Goal: Information Seeking & Learning: Learn about a topic

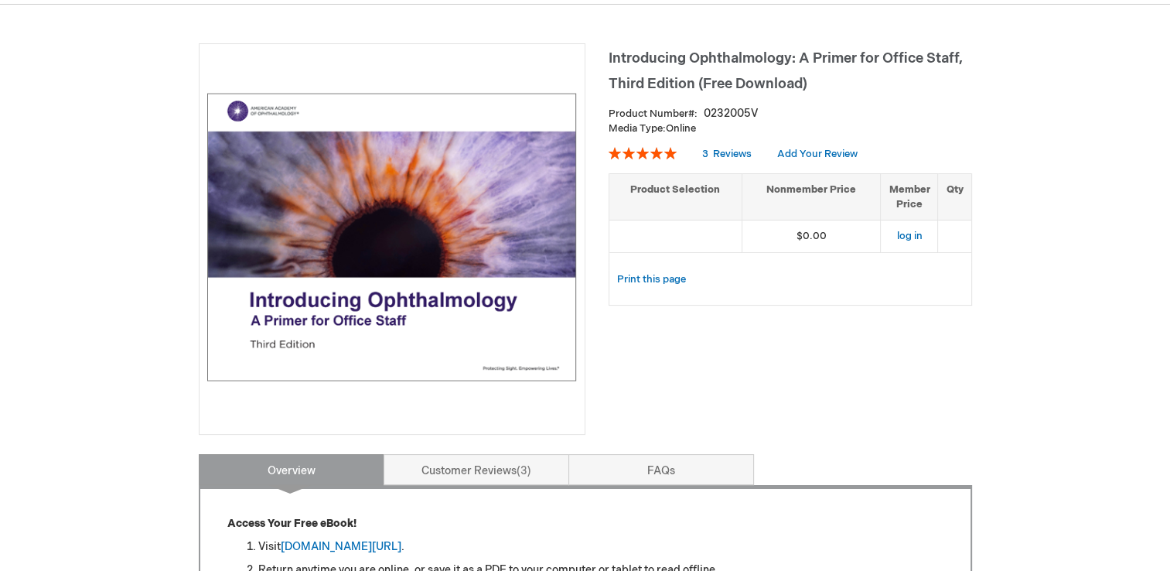
scroll to position [155, 0]
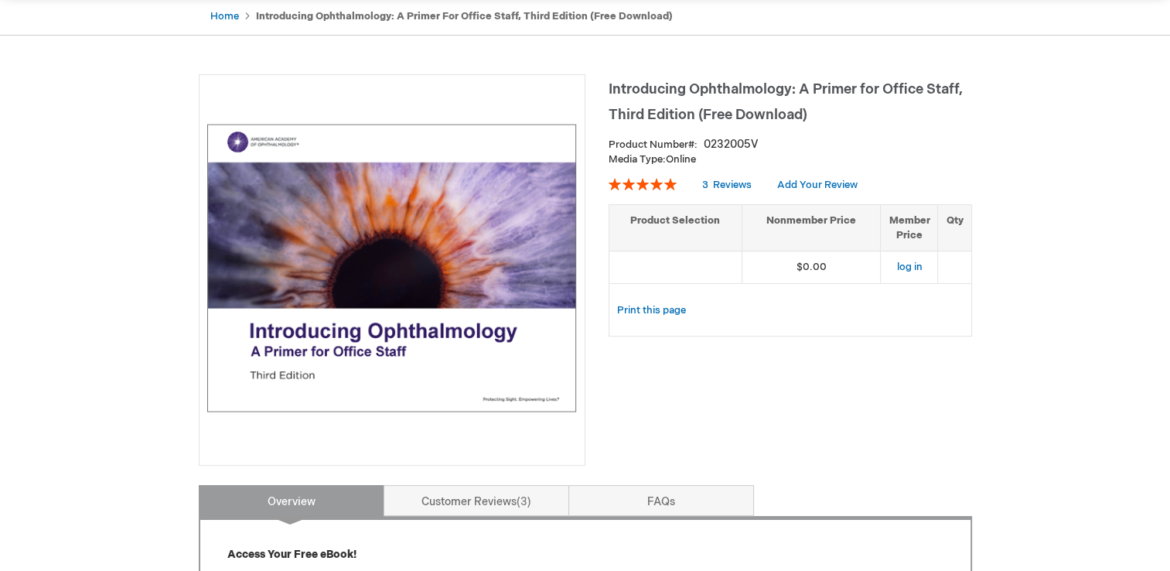
click at [634, 17] on strong "Introducing Ophthalmology: A Primer for Office Staff, Third Edition (Free Downl…" at bounding box center [464, 16] width 417 height 12
click at [759, 115] on span "Introducing Ophthalmology: A Primer for Office Staff, Third Edition (Free Downl…" at bounding box center [786, 102] width 354 height 42
drag, startPoint x: 759, startPoint y: 115, endPoint x: 800, endPoint y: 141, distance: 48.3
click at [800, 141] on div "Introducing Ophthalmology: A Primer for Office Staff, Third Edition (Free Downl…" at bounding box center [791, 212] width 364 height 277
click at [800, 141] on div "Product Number 0232005V" at bounding box center [791, 144] width 364 height 15
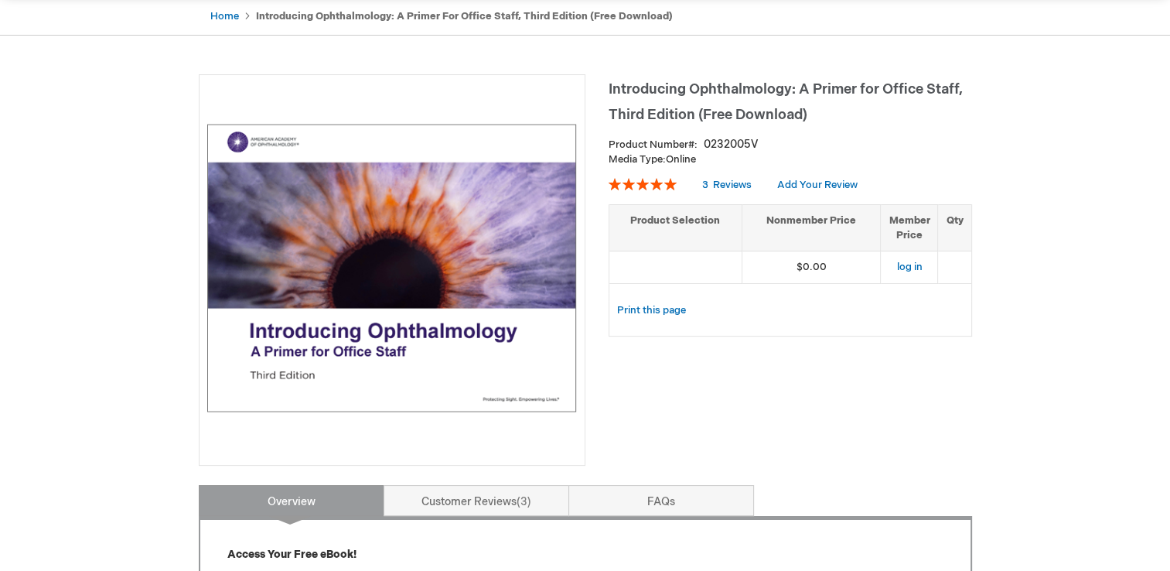
click at [675, 87] on span "Introducing Ophthalmology: A Primer for Office Staff, Third Edition (Free Downl…" at bounding box center [786, 102] width 354 height 42
click at [738, 183] on span "Reviews" at bounding box center [732, 185] width 39 height 12
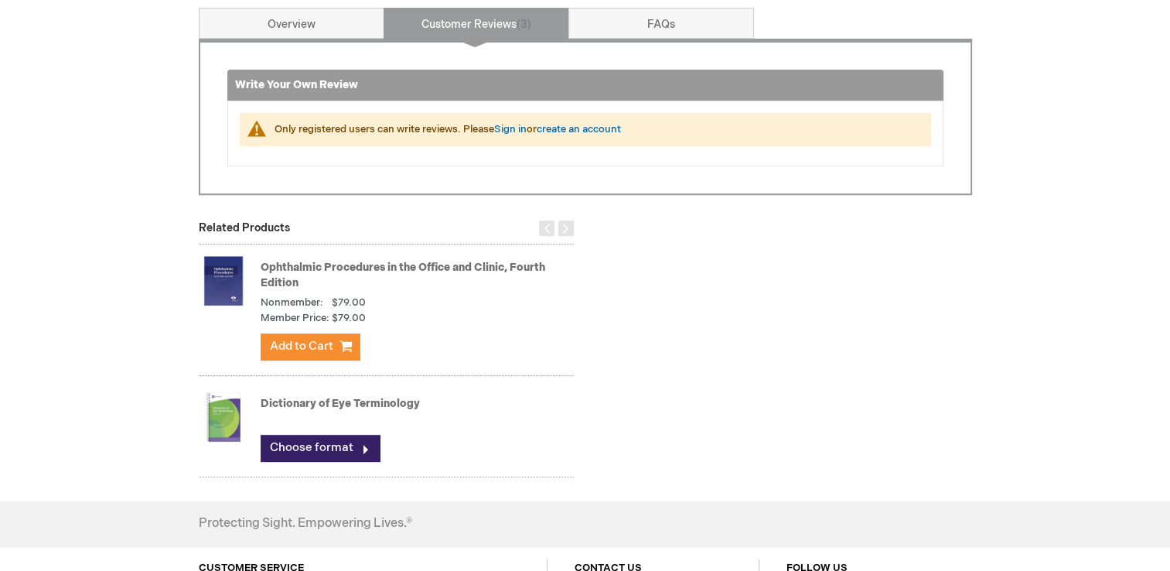
scroll to position [631, 0]
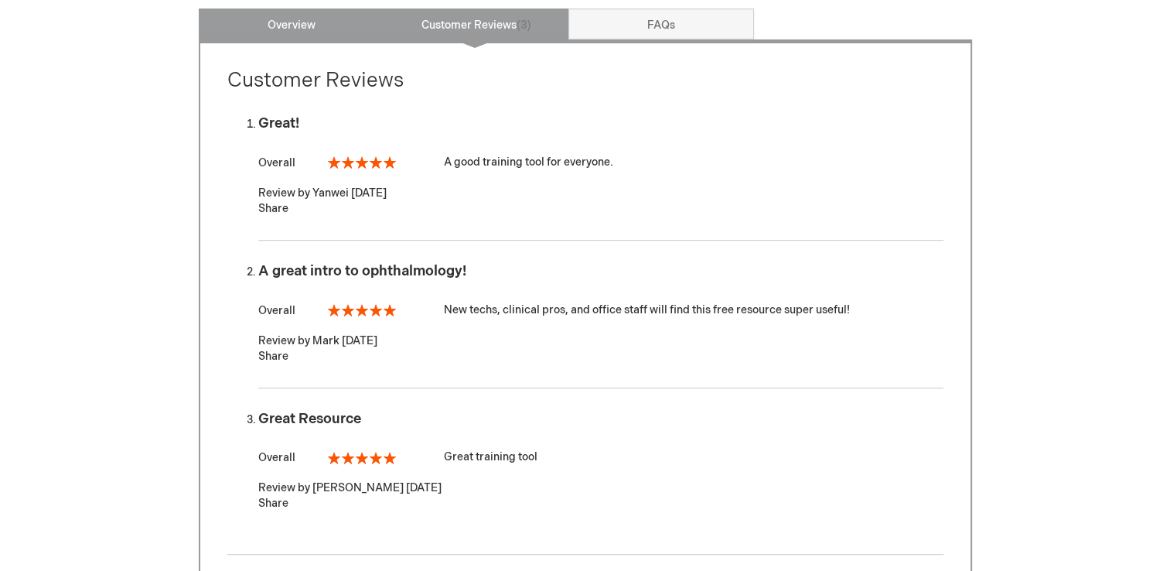
click at [303, 26] on link "Overview" at bounding box center [292, 24] width 186 height 31
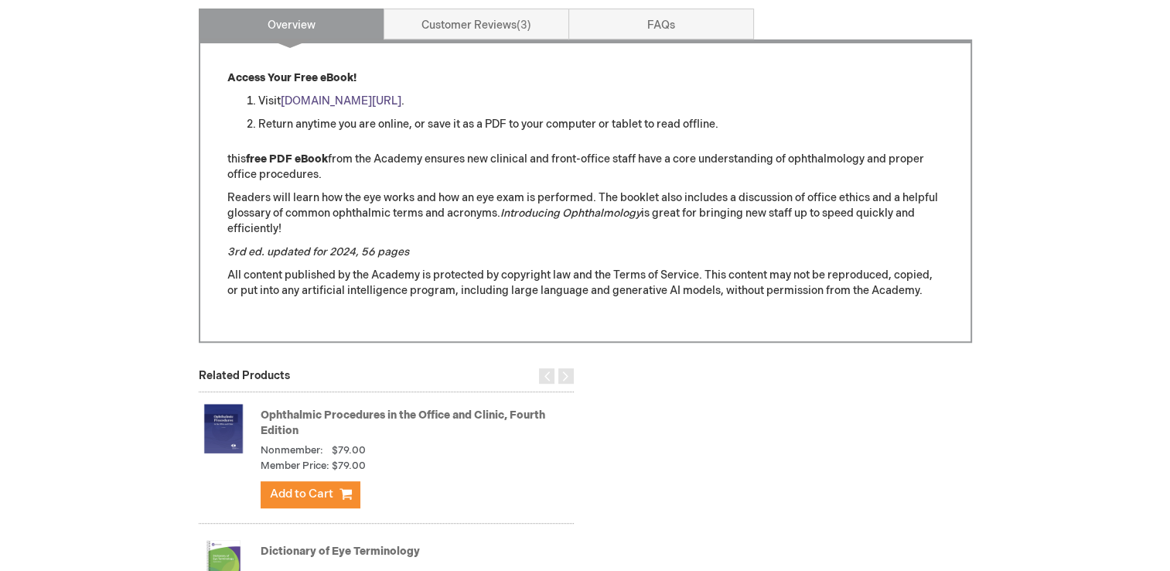
click at [335, 97] on link "[DOMAIN_NAME][URL]" at bounding box center [341, 100] width 121 height 13
